Goal: Information Seeking & Learning: Learn about a topic

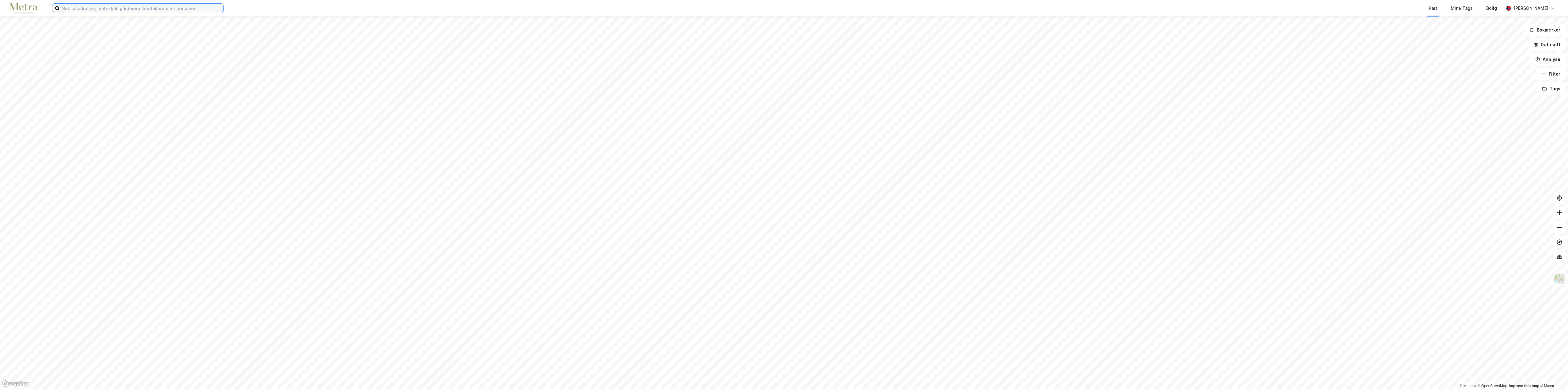
click at [97, 9] on input at bounding box center [141, 8] width 164 height 9
